Goal: Transaction & Acquisition: Purchase product/service

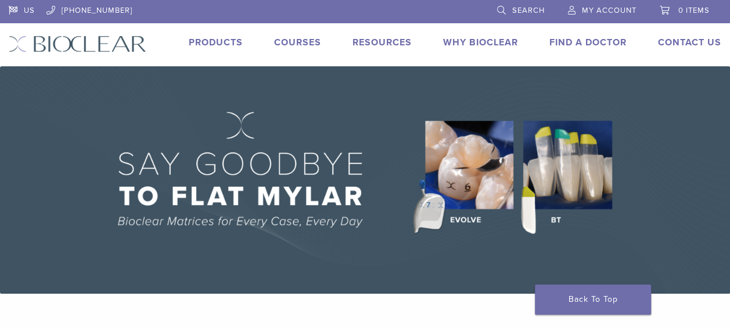
click at [217, 43] on link "Products" at bounding box center [216, 43] width 54 height 12
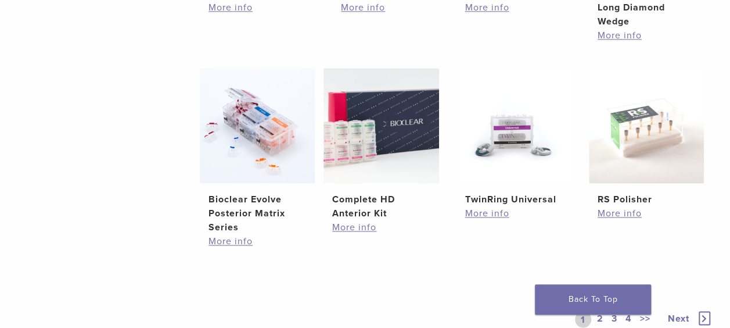
scroll to position [901, 0]
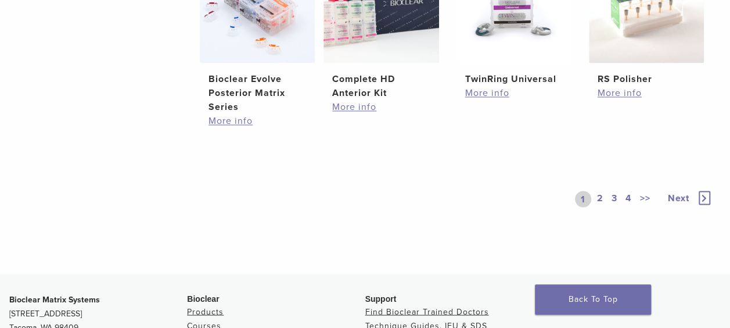
click at [599, 195] on link "2" at bounding box center [600, 199] width 11 height 16
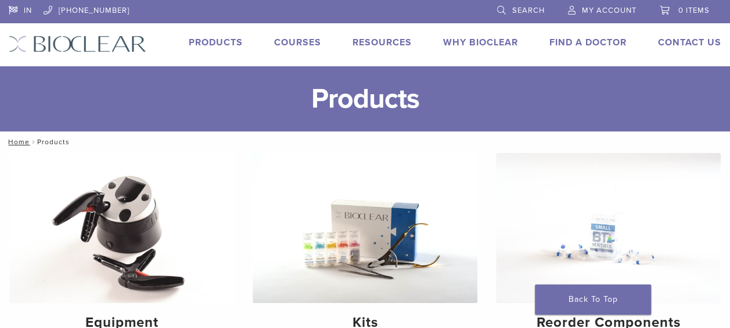
click at [530, 12] on span "Search" at bounding box center [528, 10] width 33 height 9
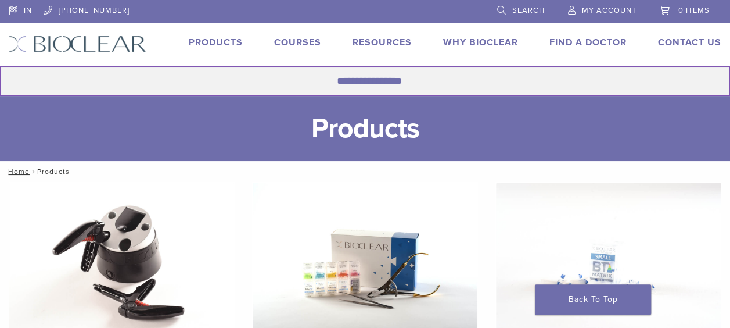
click at [427, 79] on input "Search for:" at bounding box center [365, 81] width 730 height 30
type input "**********"
click at [0, 66] on button "Search" at bounding box center [-1, 66] width 1 height 1
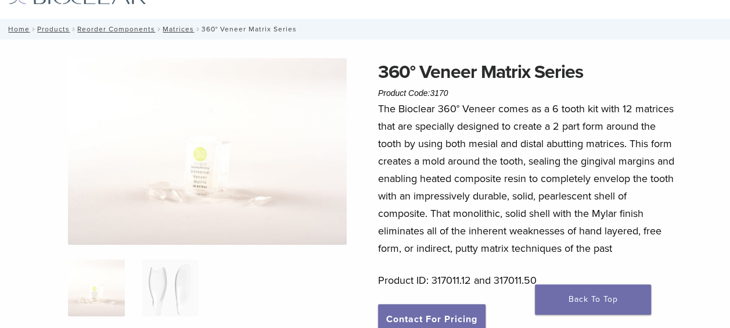
scroll to position [31, 0]
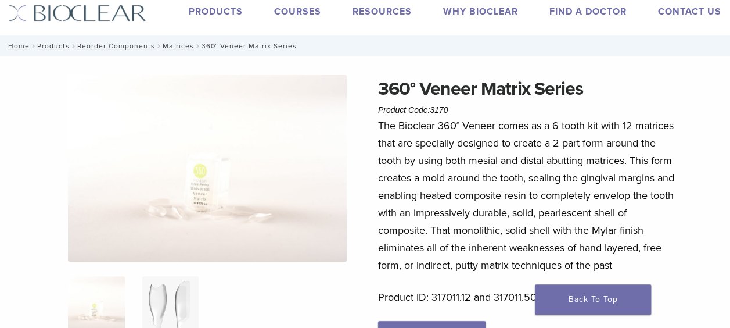
click at [165, 287] on img at bounding box center [170, 304] width 57 height 57
